Goal: Obtain resource: Download file/media

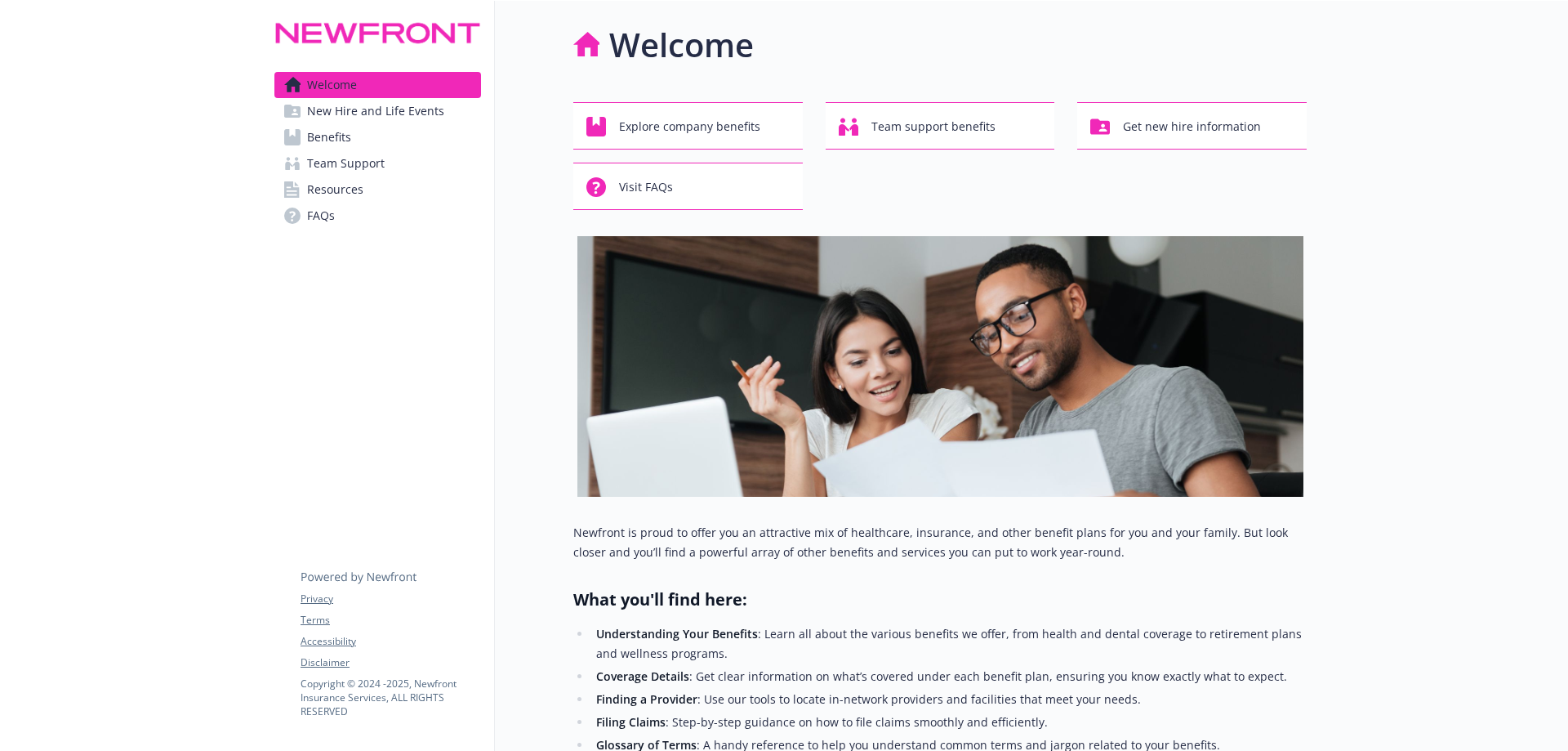
click at [348, 194] on span "Resources" at bounding box center [335, 190] width 56 height 26
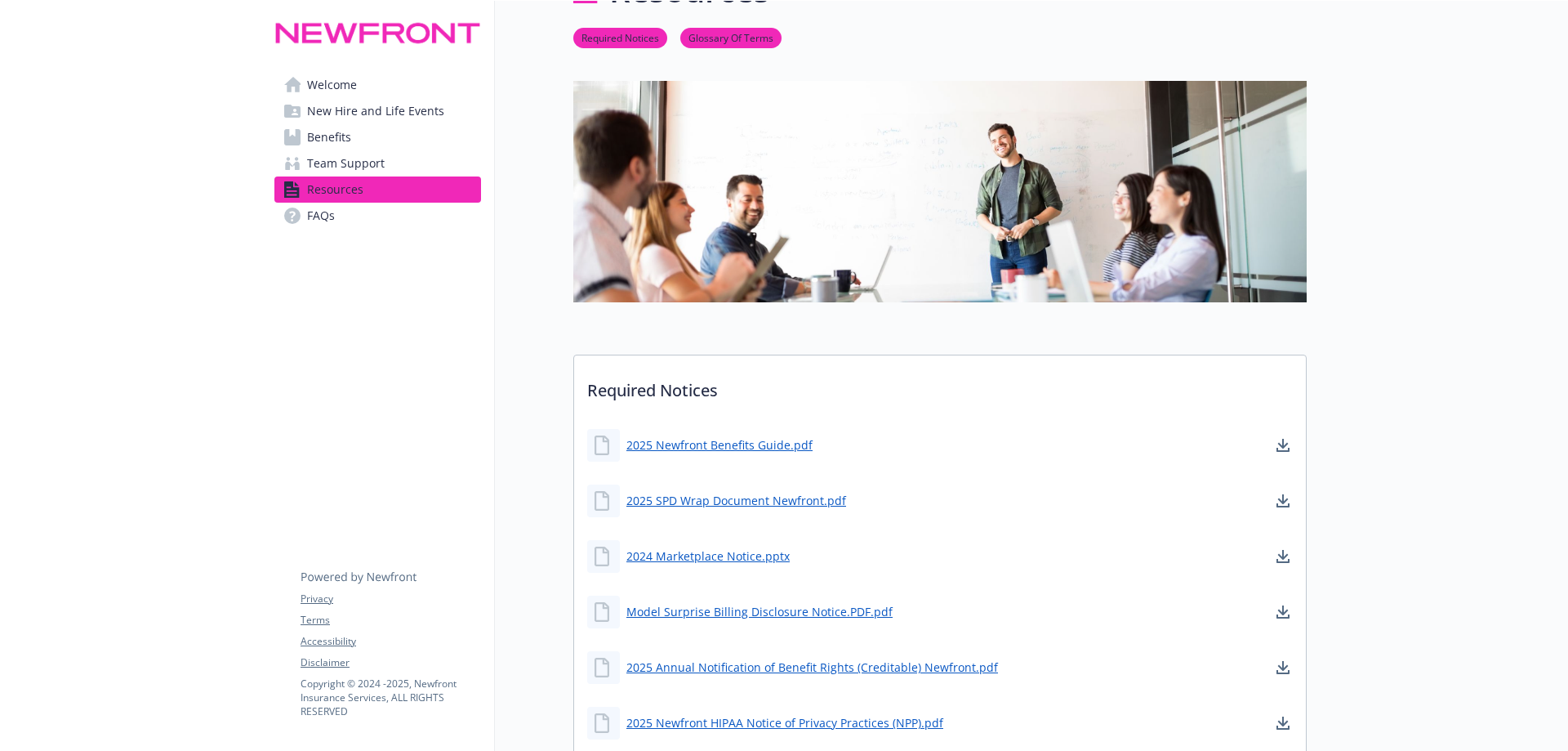
scroll to position [82, 0]
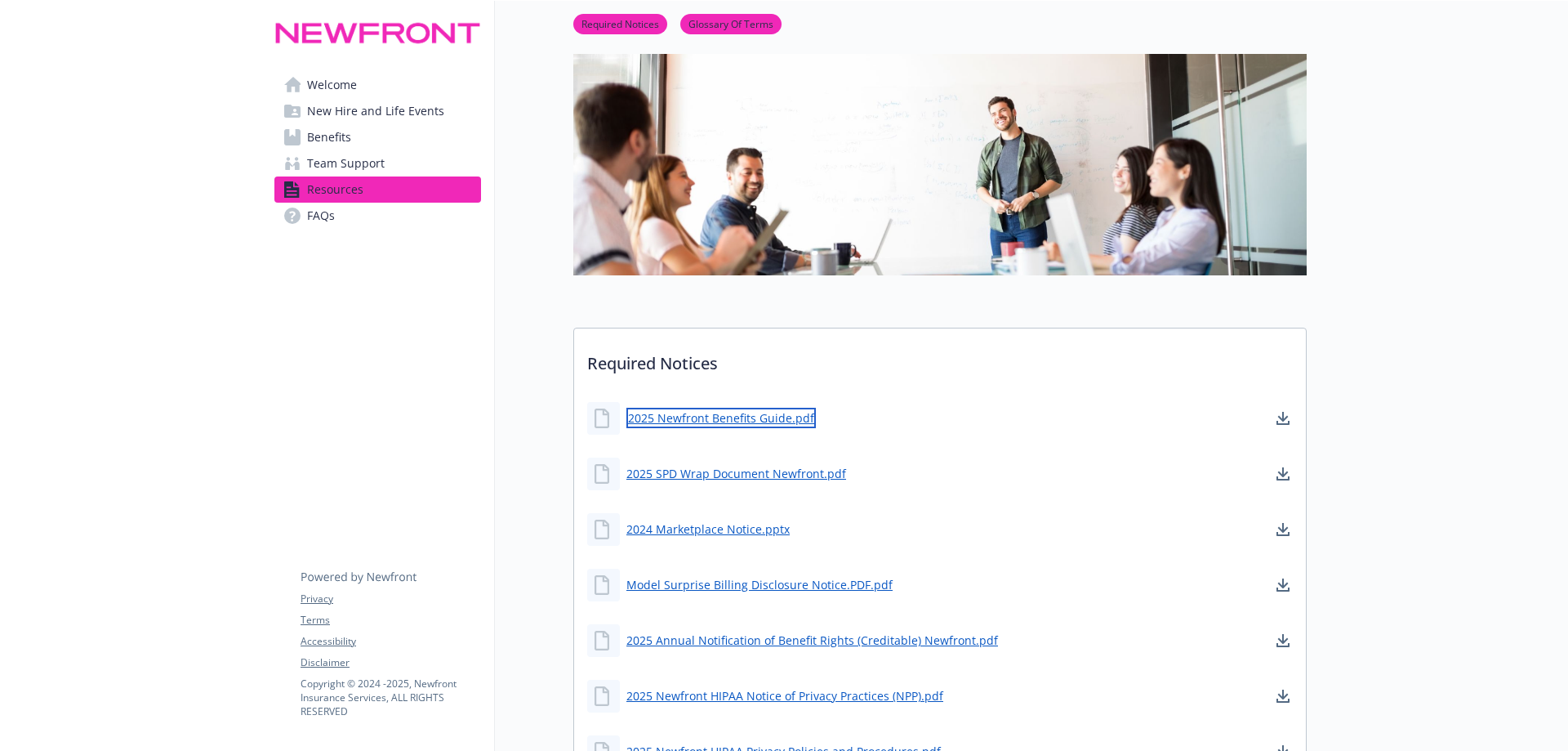
click at [784, 418] on link "2025 Newfront Benefits Guide.pdf" at bounding box center [722, 417] width 190 height 20
